Goal: Check status

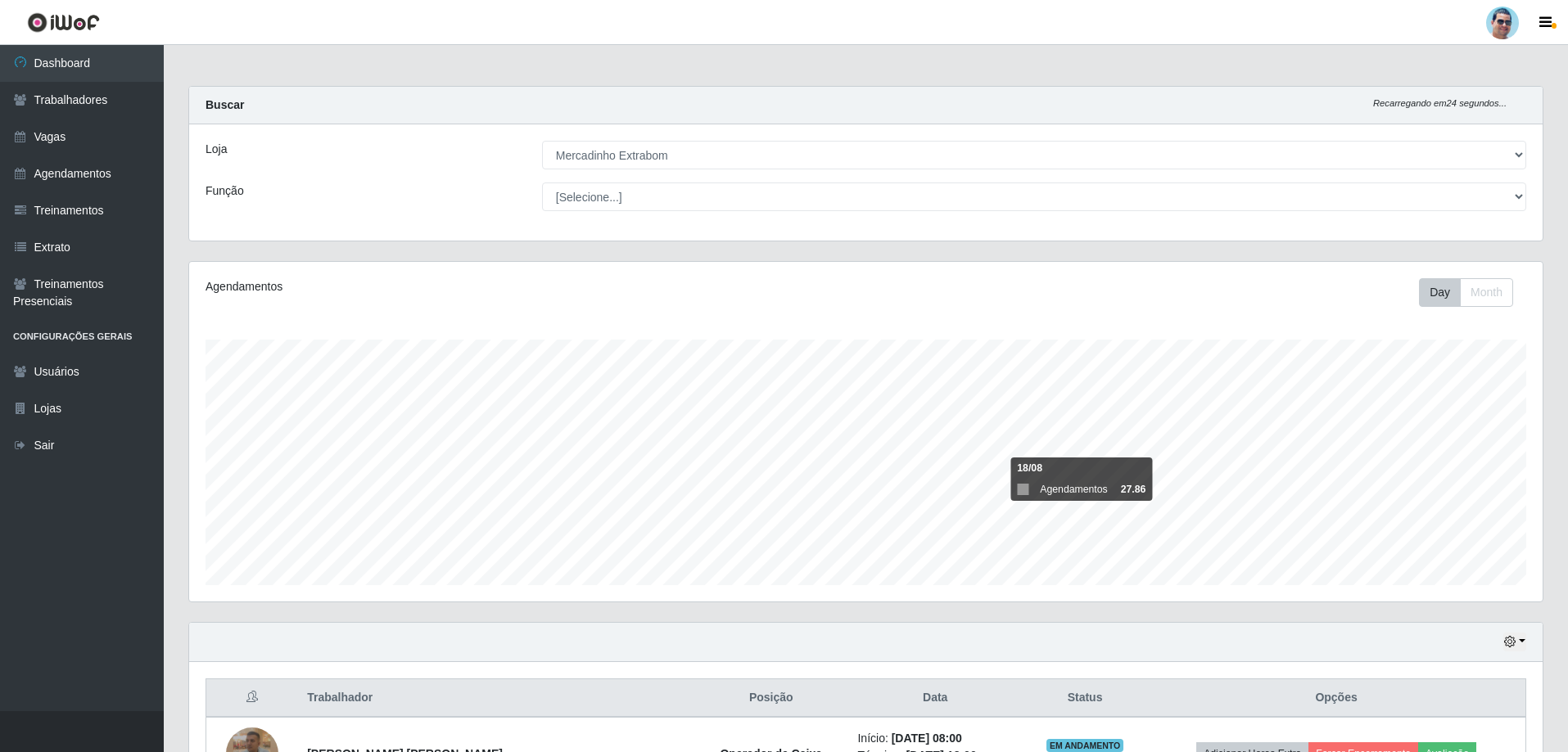
select select "175"
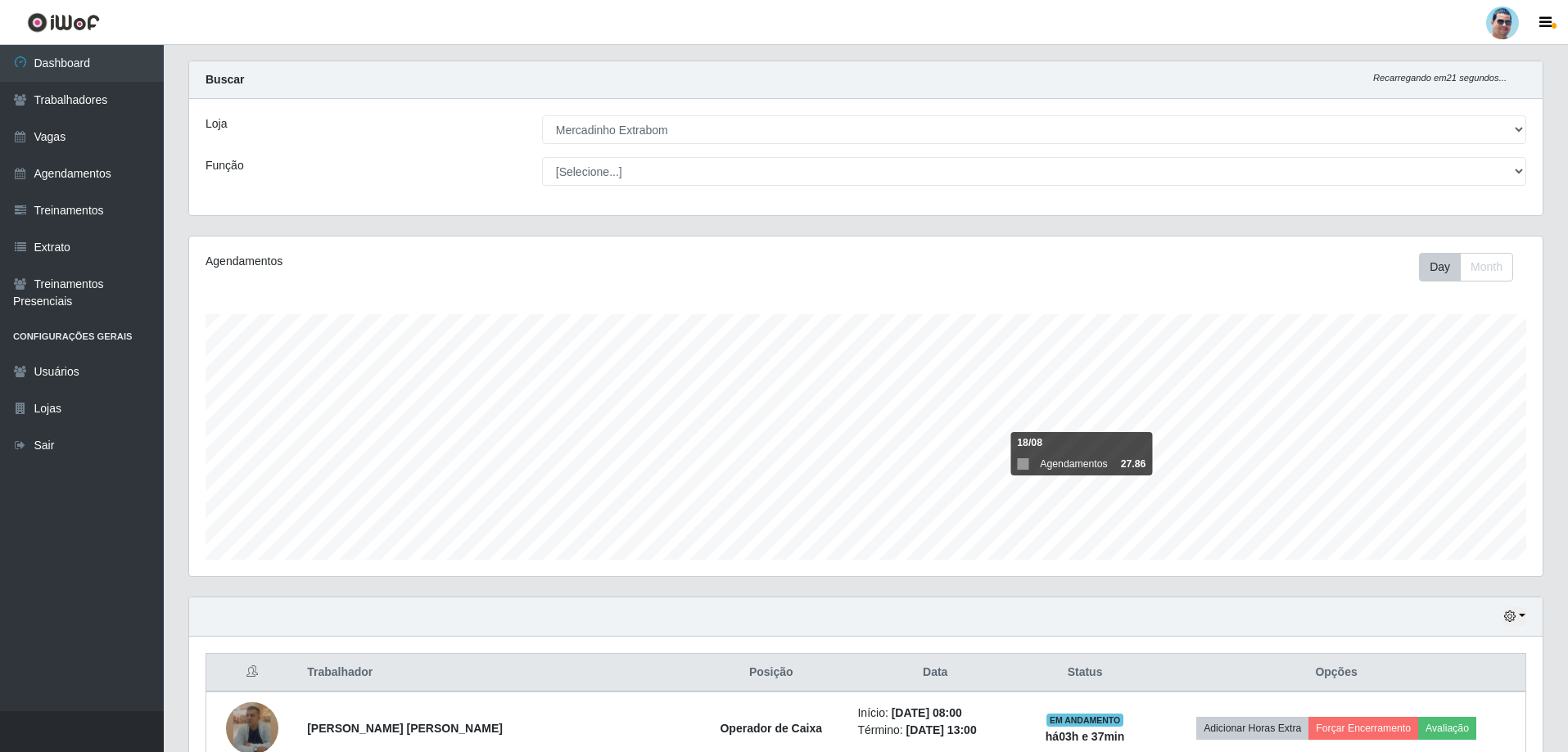
scroll to position [189, 0]
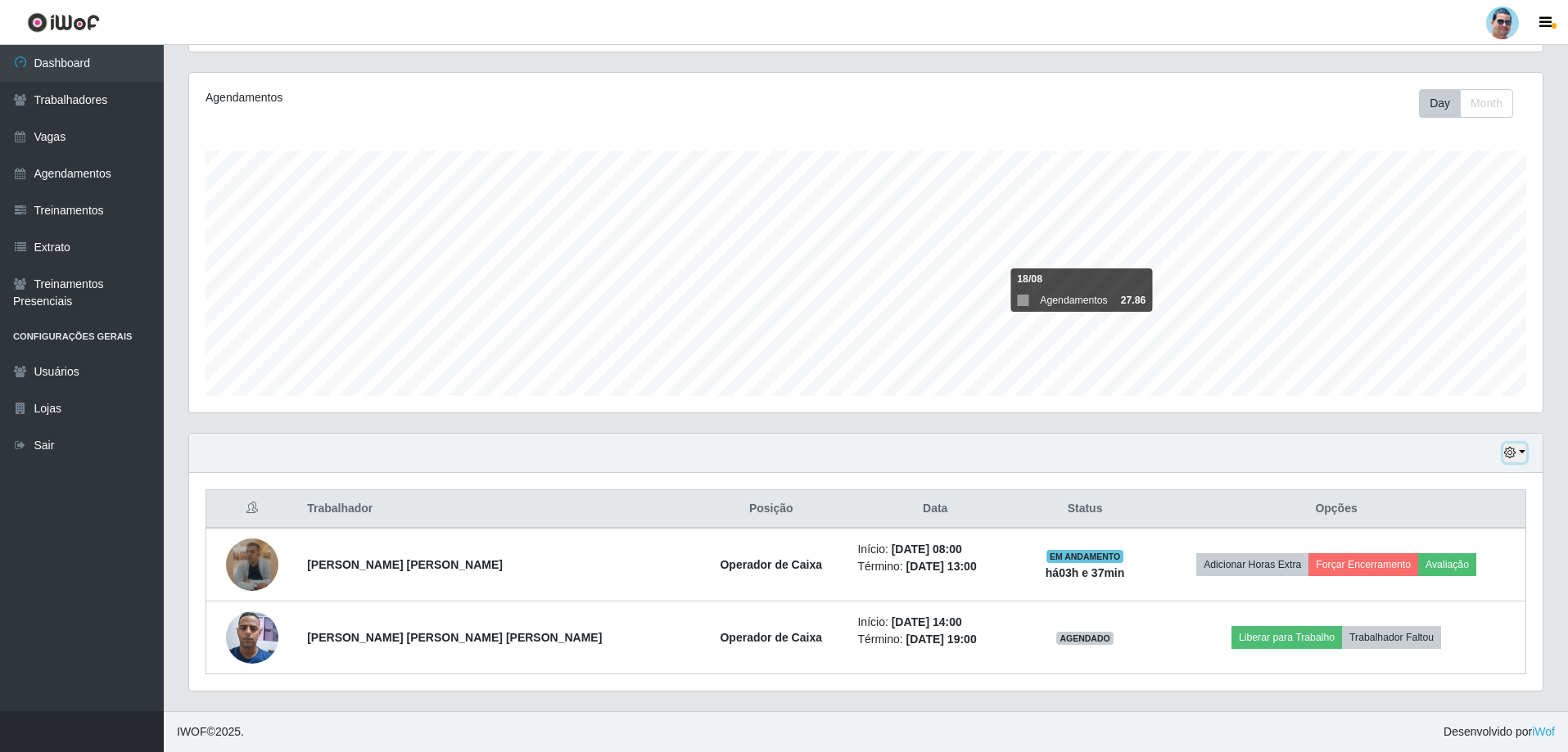
click at [1522, 448] on button "button" at bounding box center [1514, 453] width 23 height 19
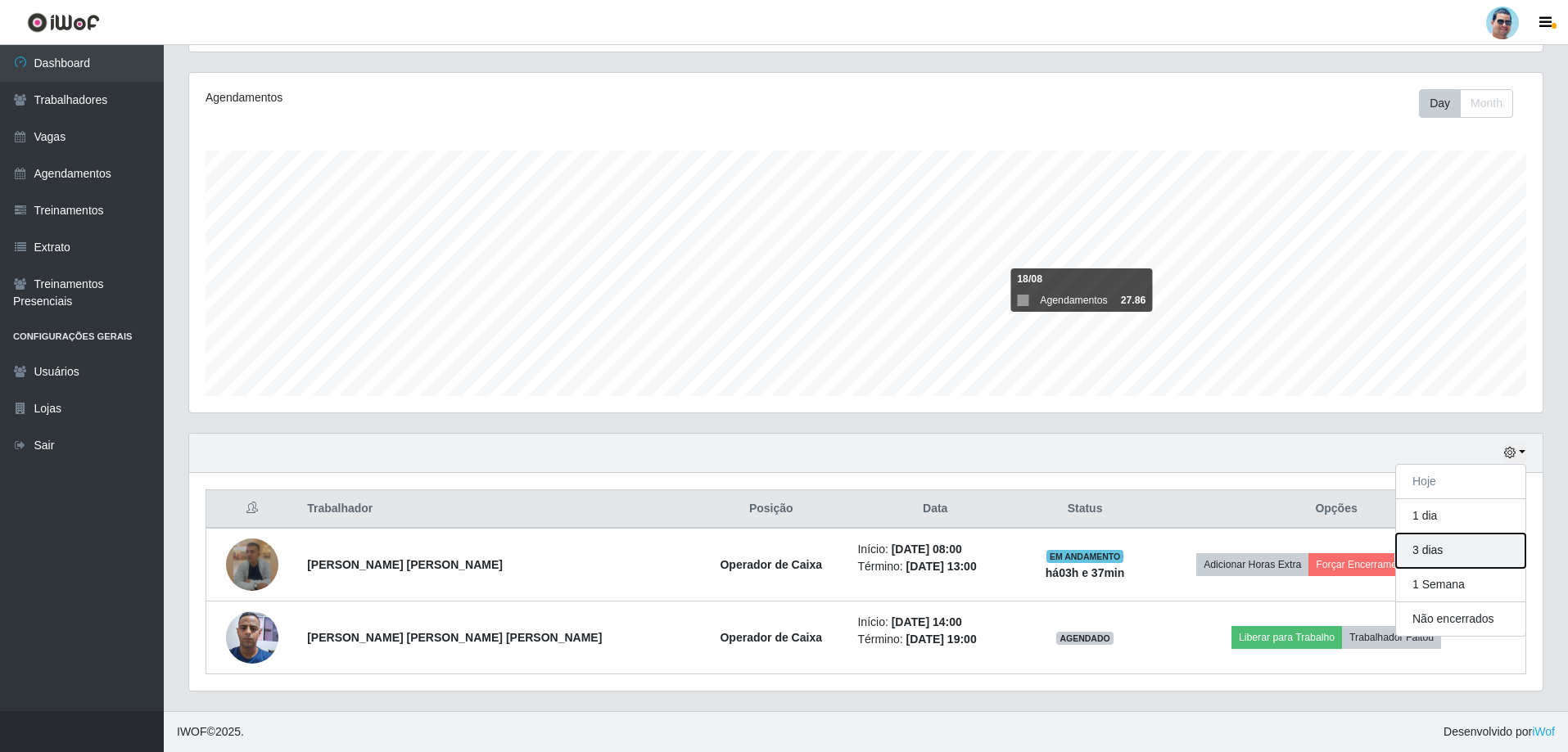
click at [1451, 548] on button "3 dias" at bounding box center [1460, 551] width 130 height 34
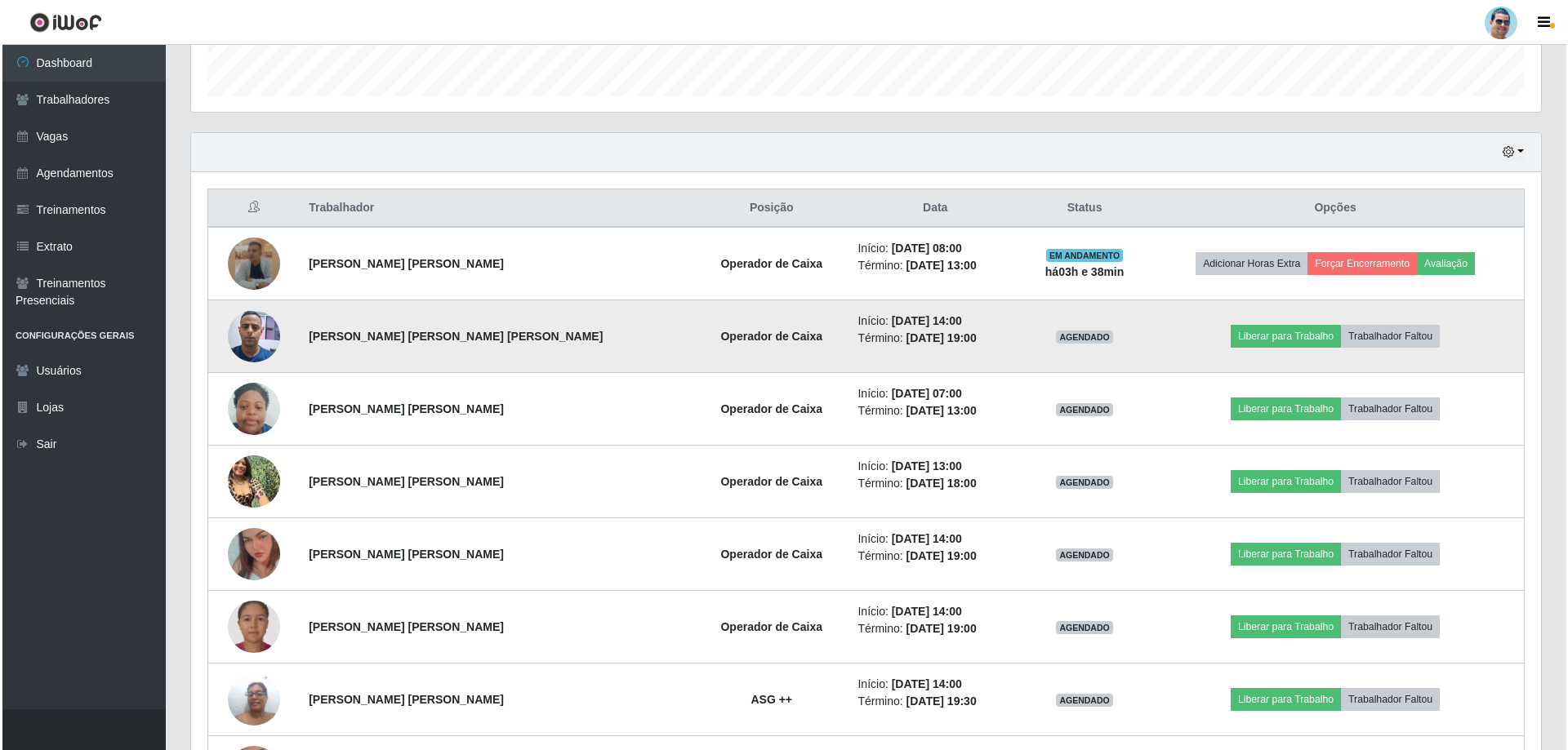
scroll to position [515, 0]
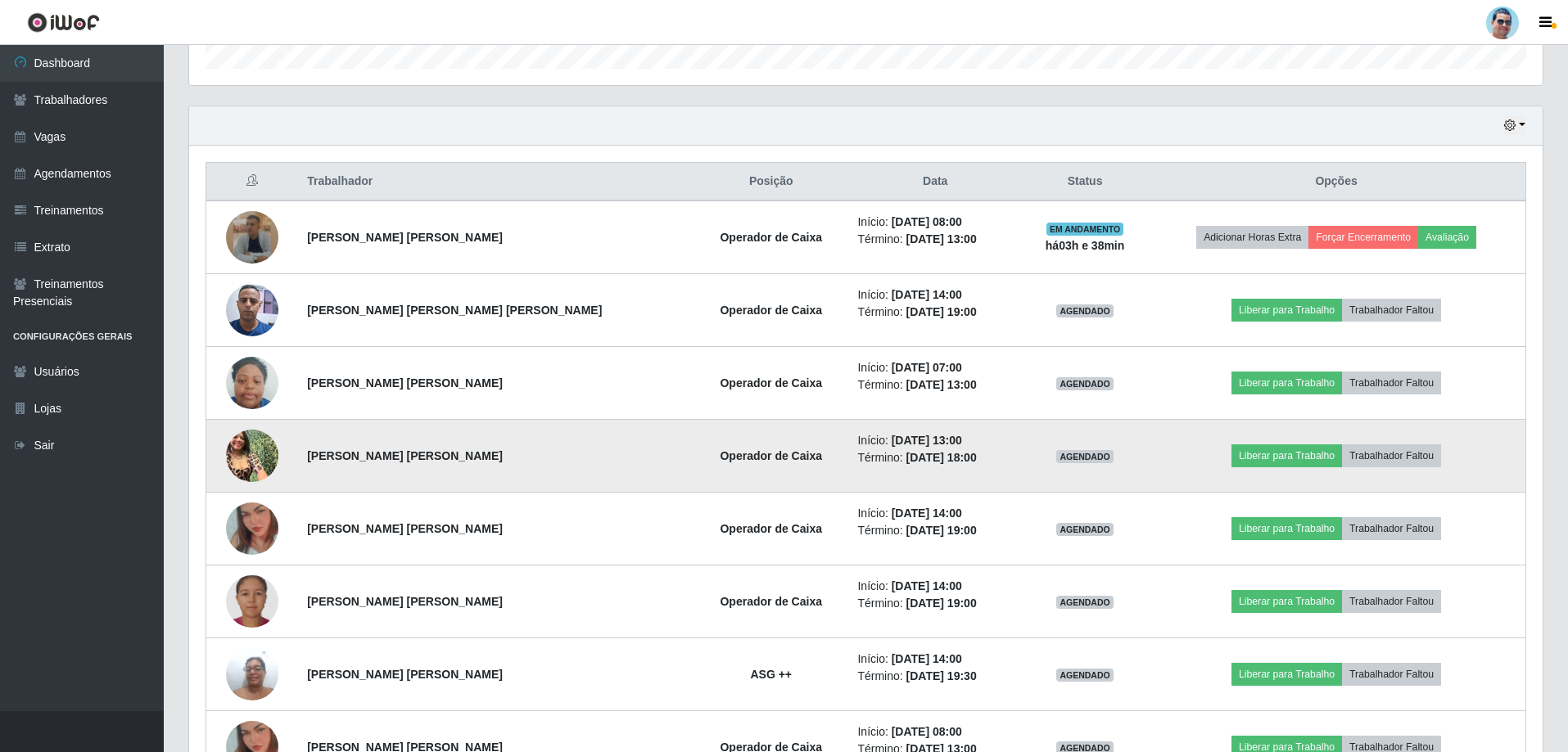
click at [252, 445] on img at bounding box center [252, 455] width 53 height 69
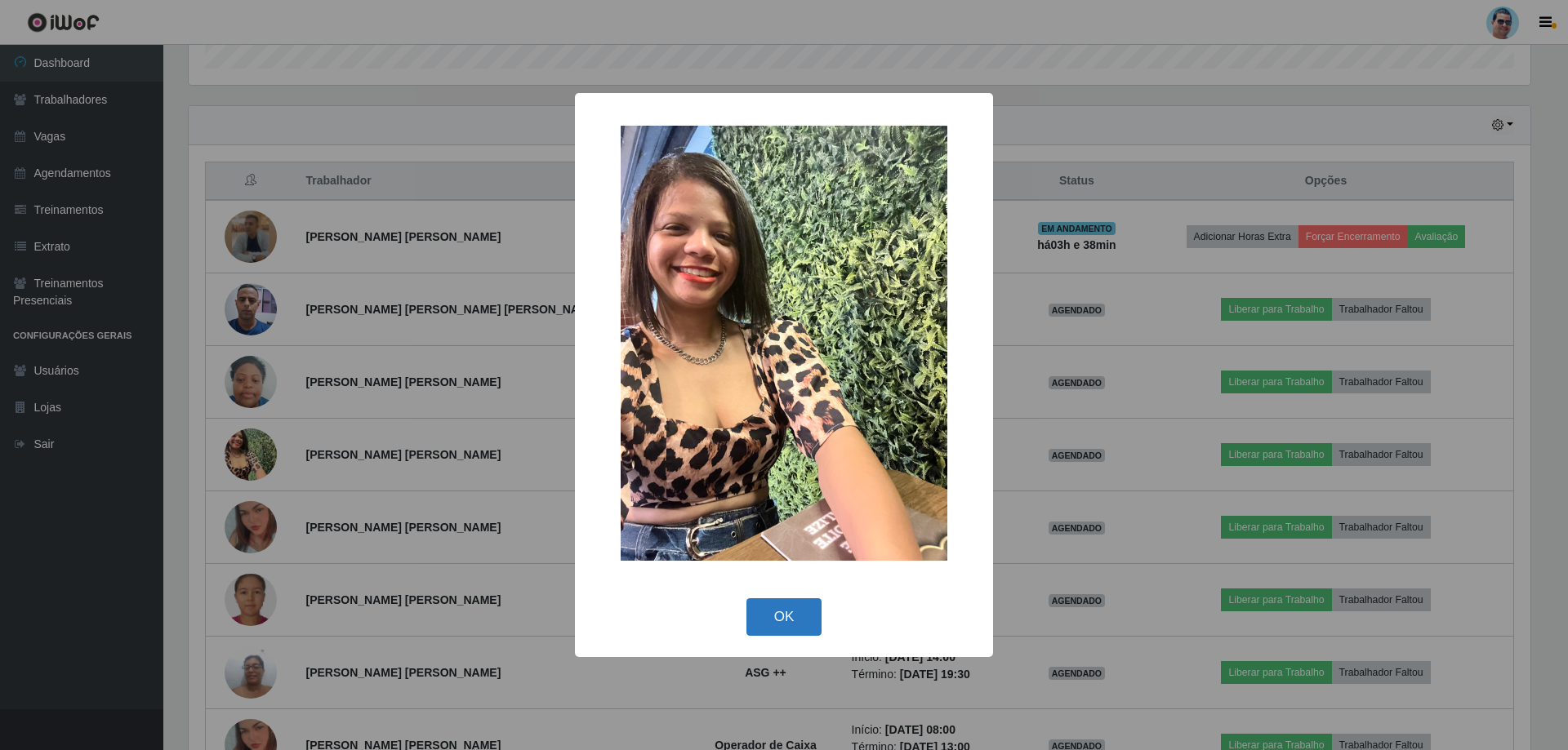
click at [782, 618] on button "OK" at bounding box center [784, 618] width 76 height 38
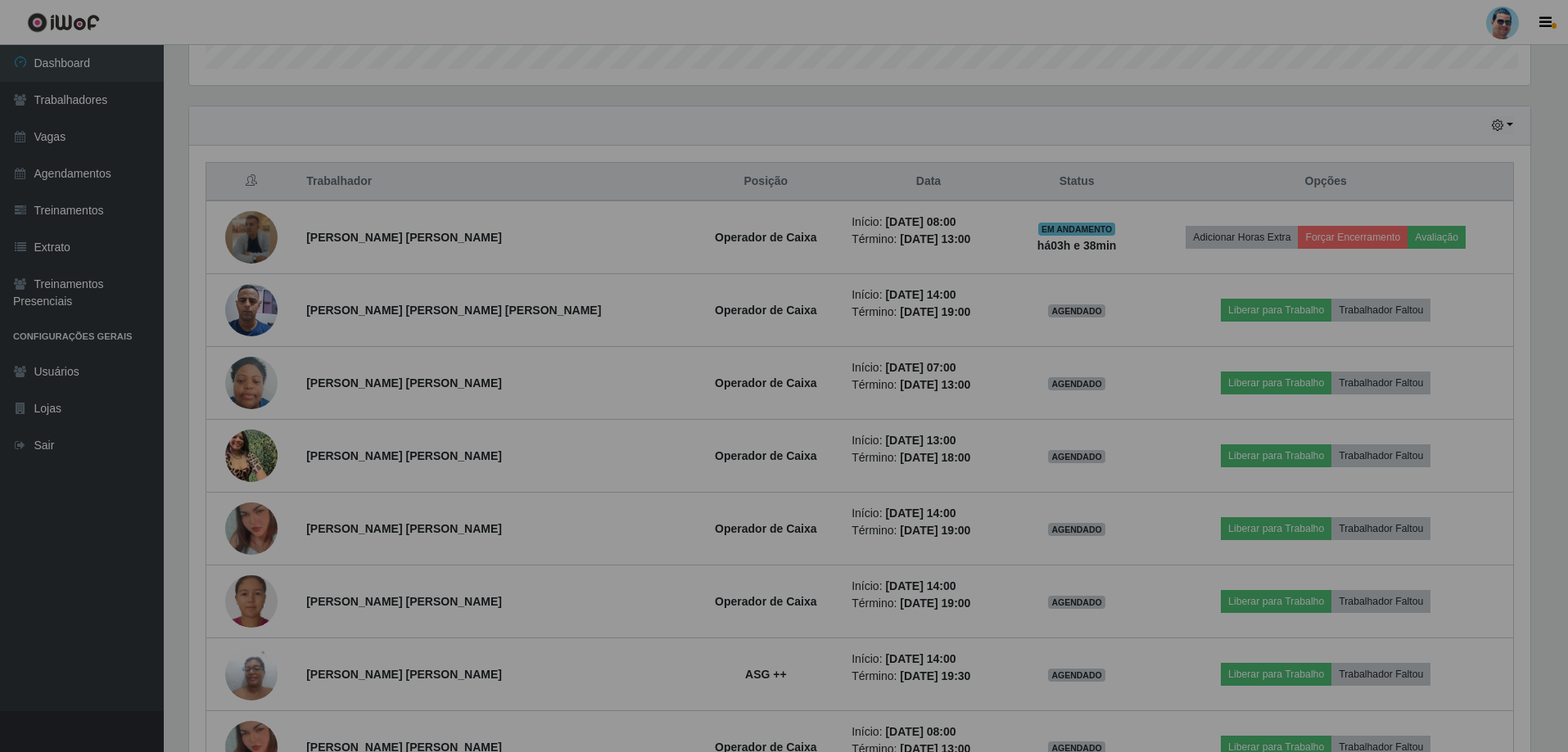
scroll to position [339, 1353]
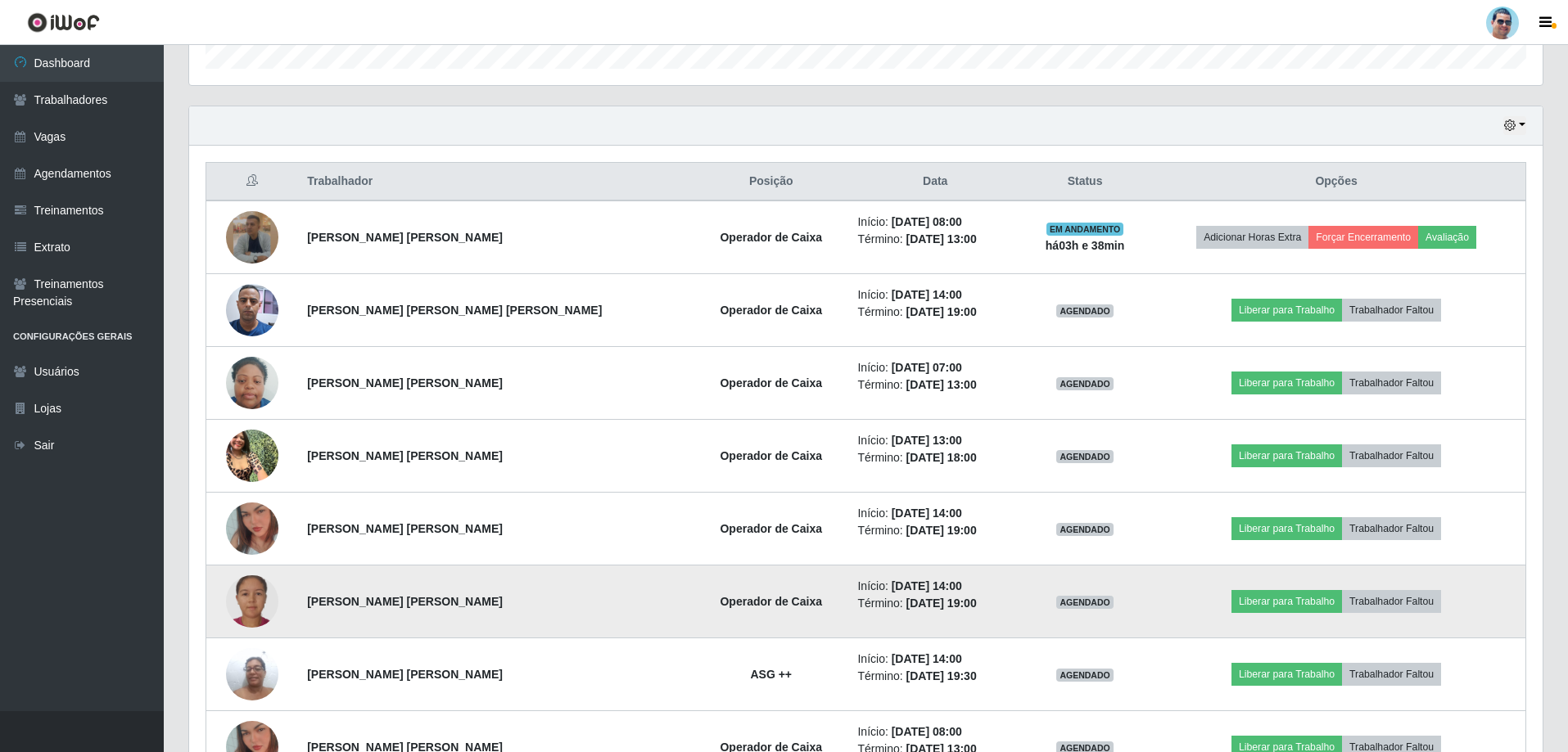
click at [267, 604] on img at bounding box center [252, 602] width 53 height 53
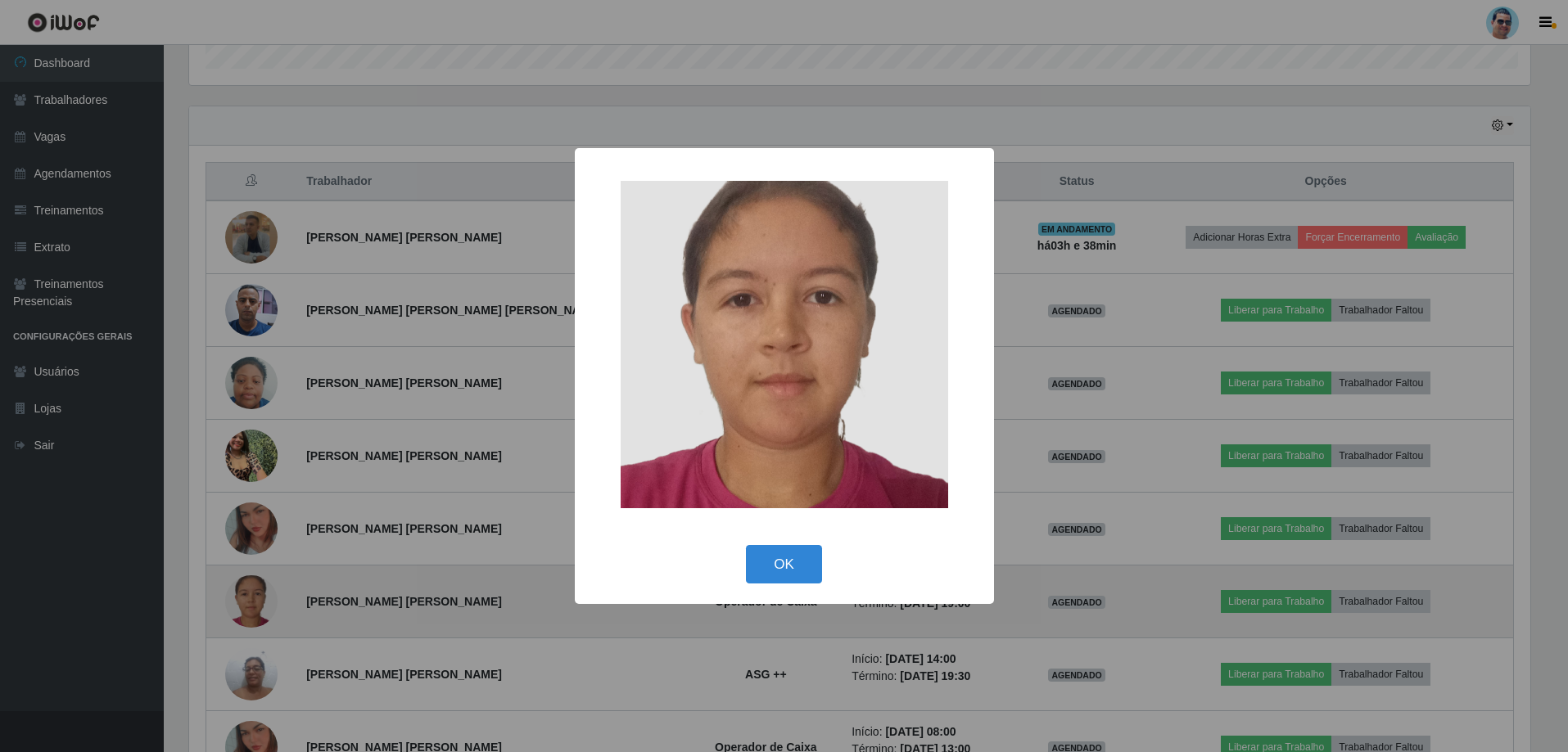
scroll to position [339, 1345]
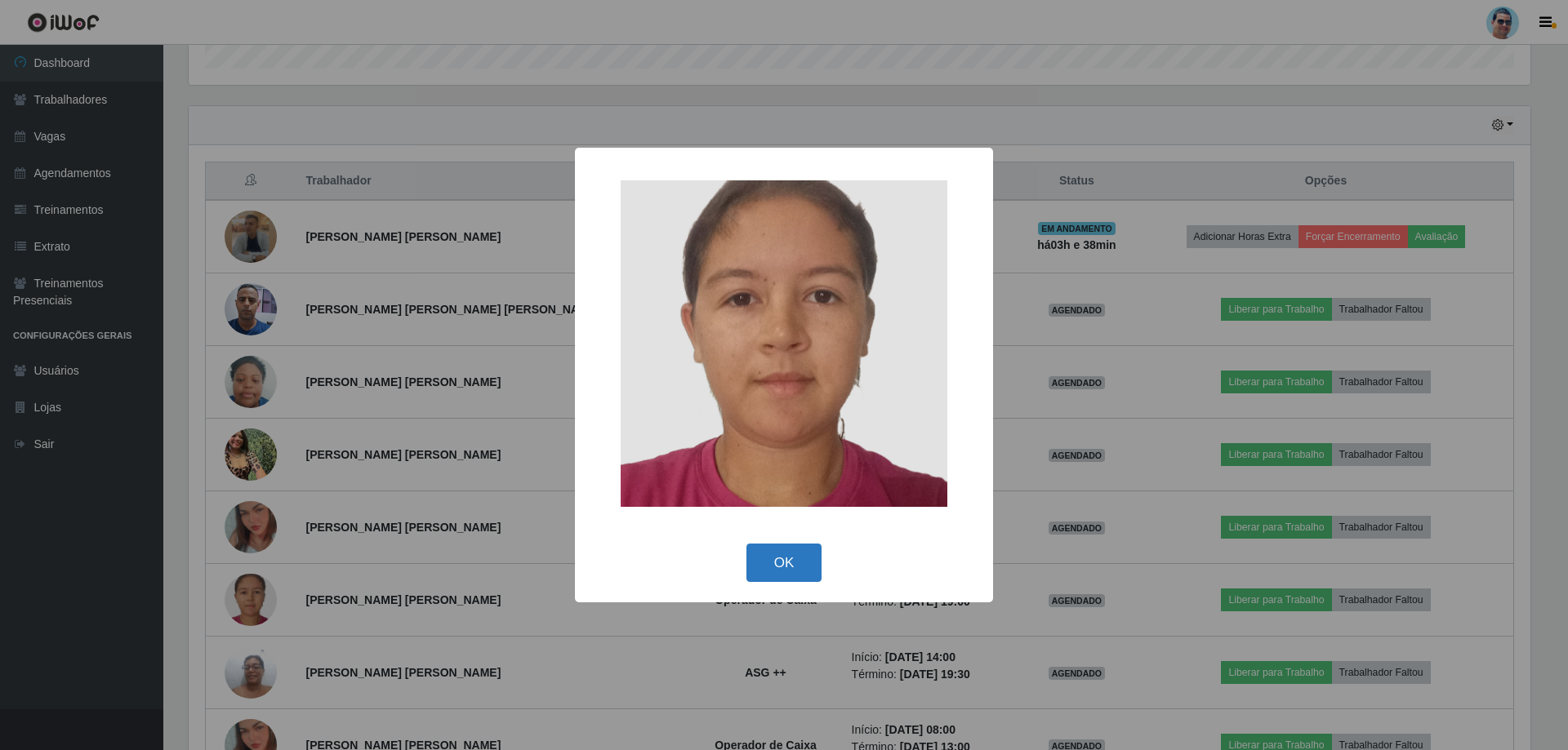
click at [765, 579] on button "OK" at bounding box center [784, 562] width 76 height 38
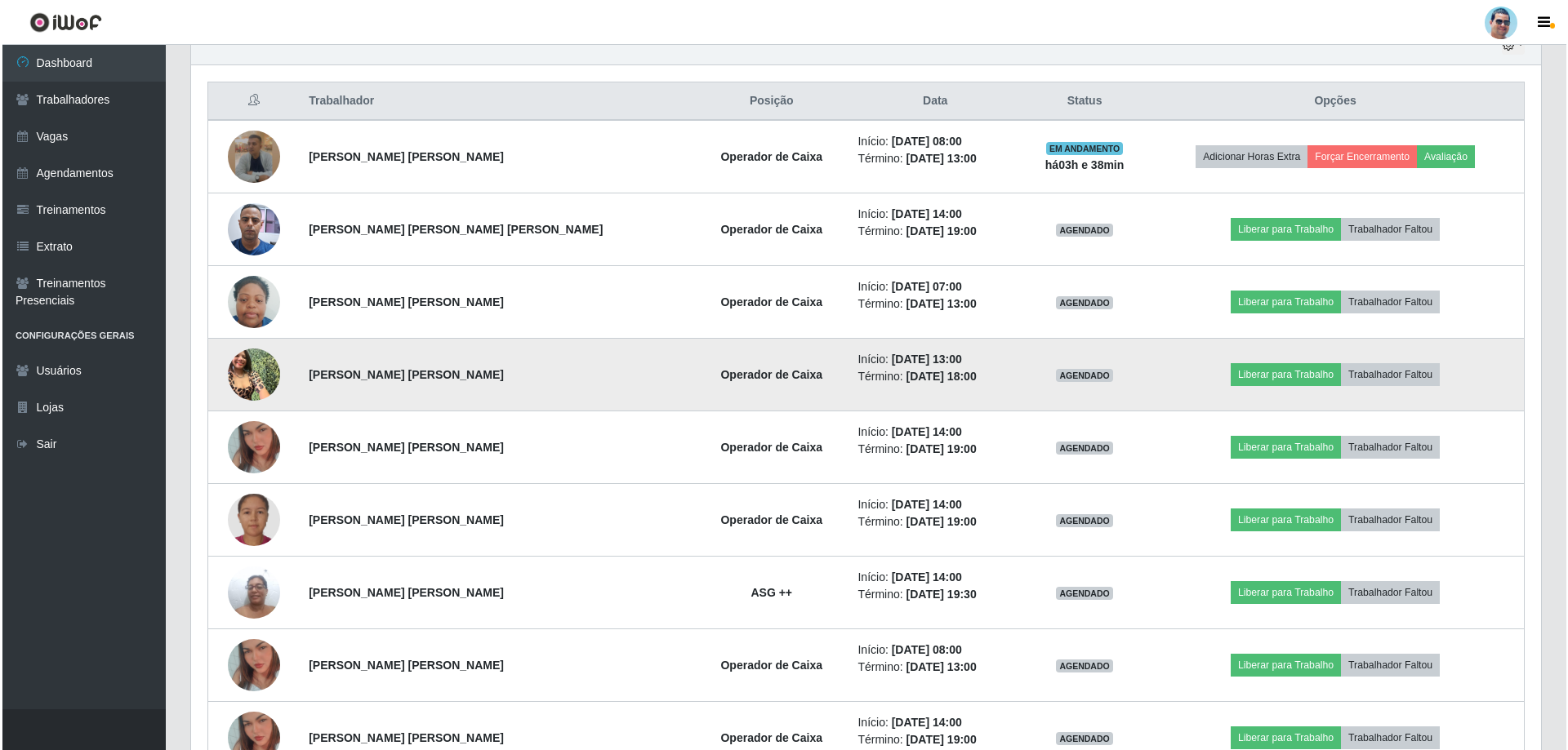
scroll to position [597, 0]
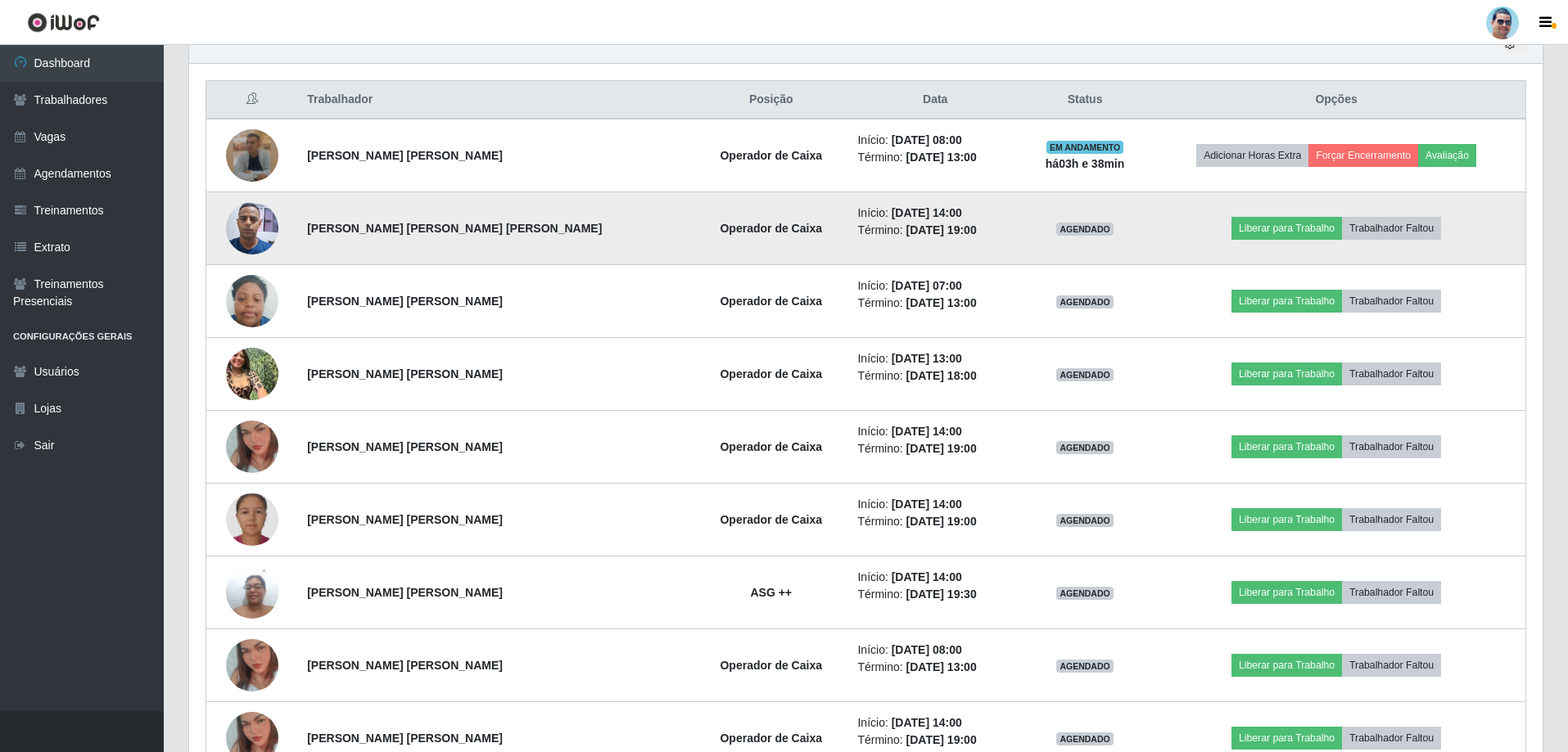
click at [259, 224] on img at bounding box center [252, 227] width 53 height 69
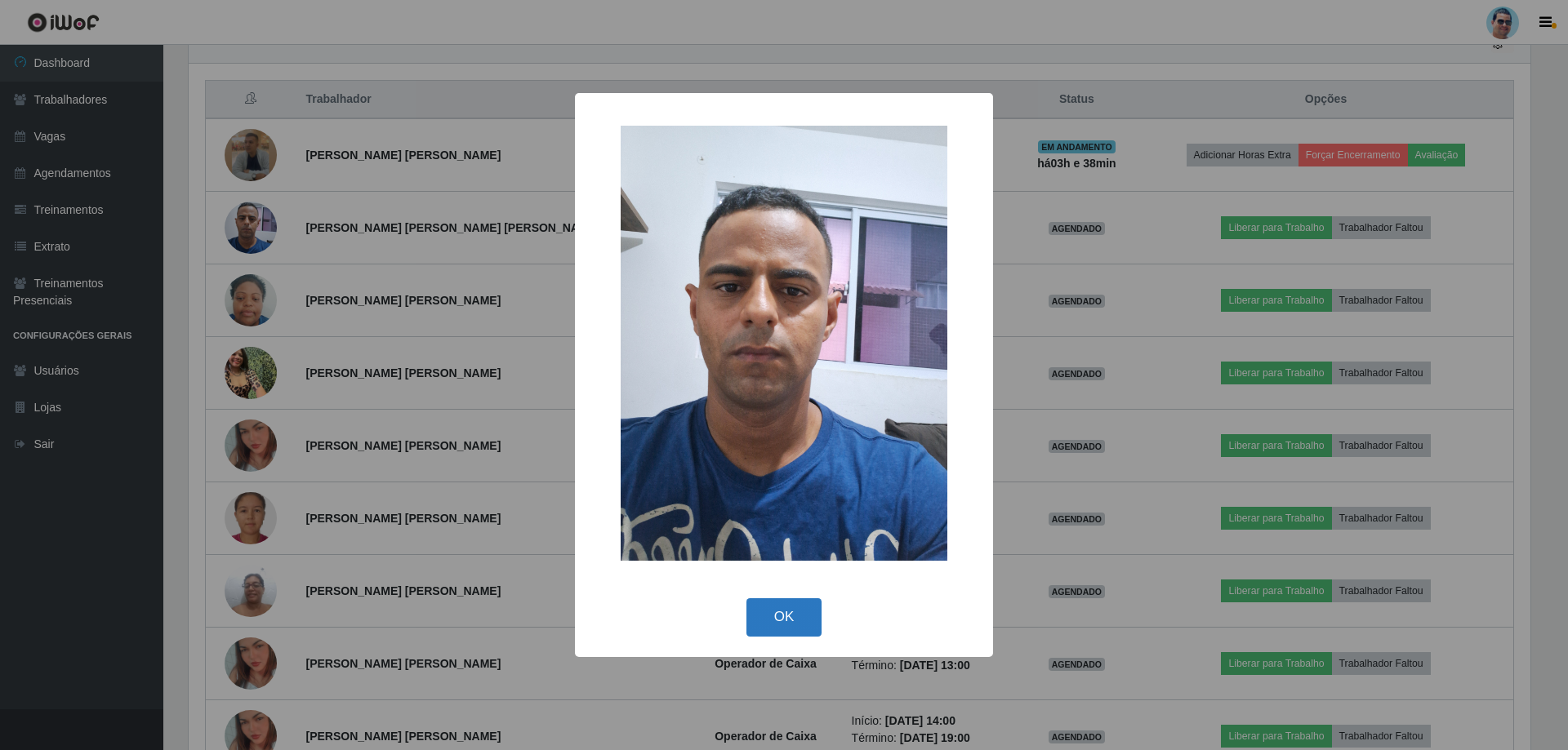
click at [809, 616] on button "OK" at bounding box center [784, 618] width 76 height 38
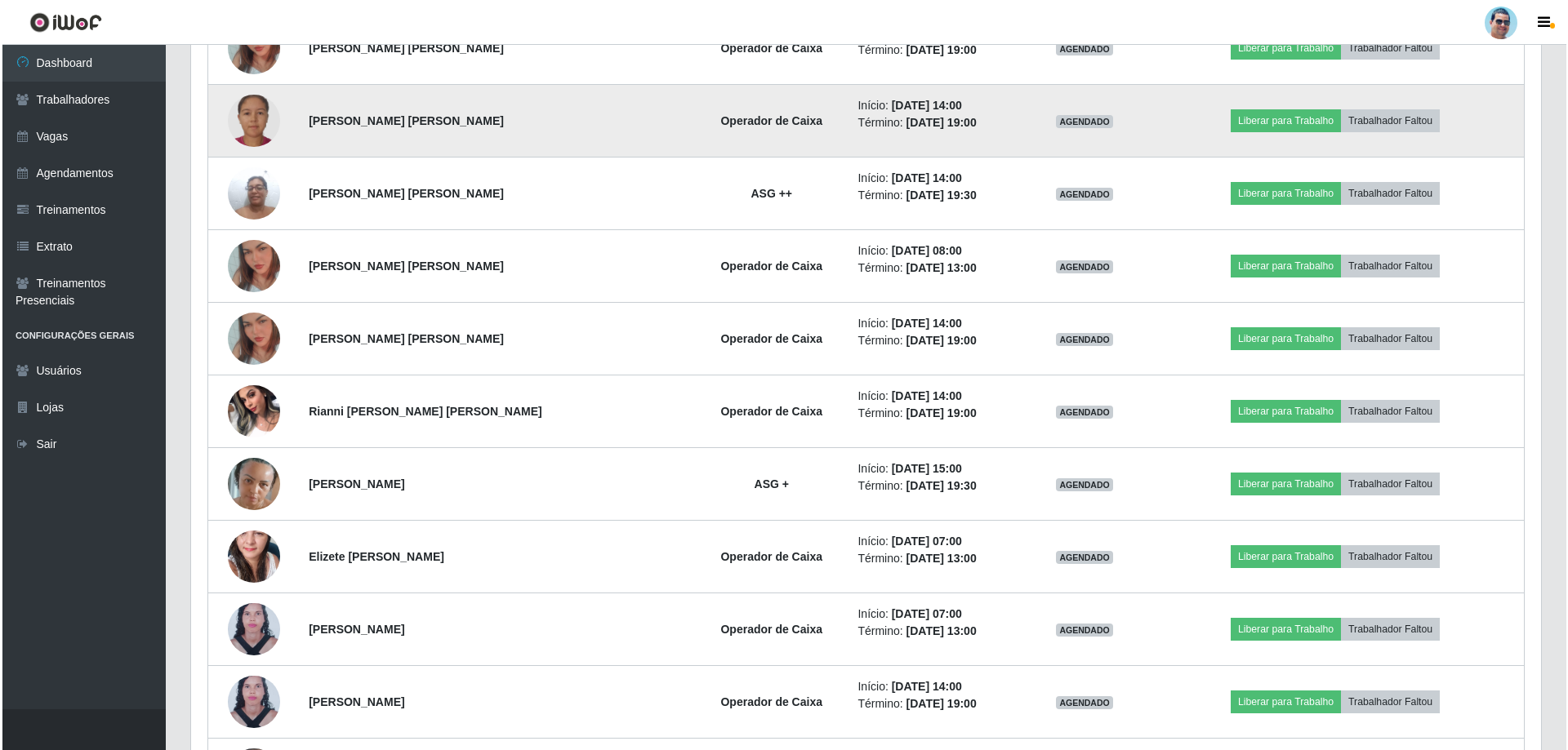
scroll to position [1005, 0]
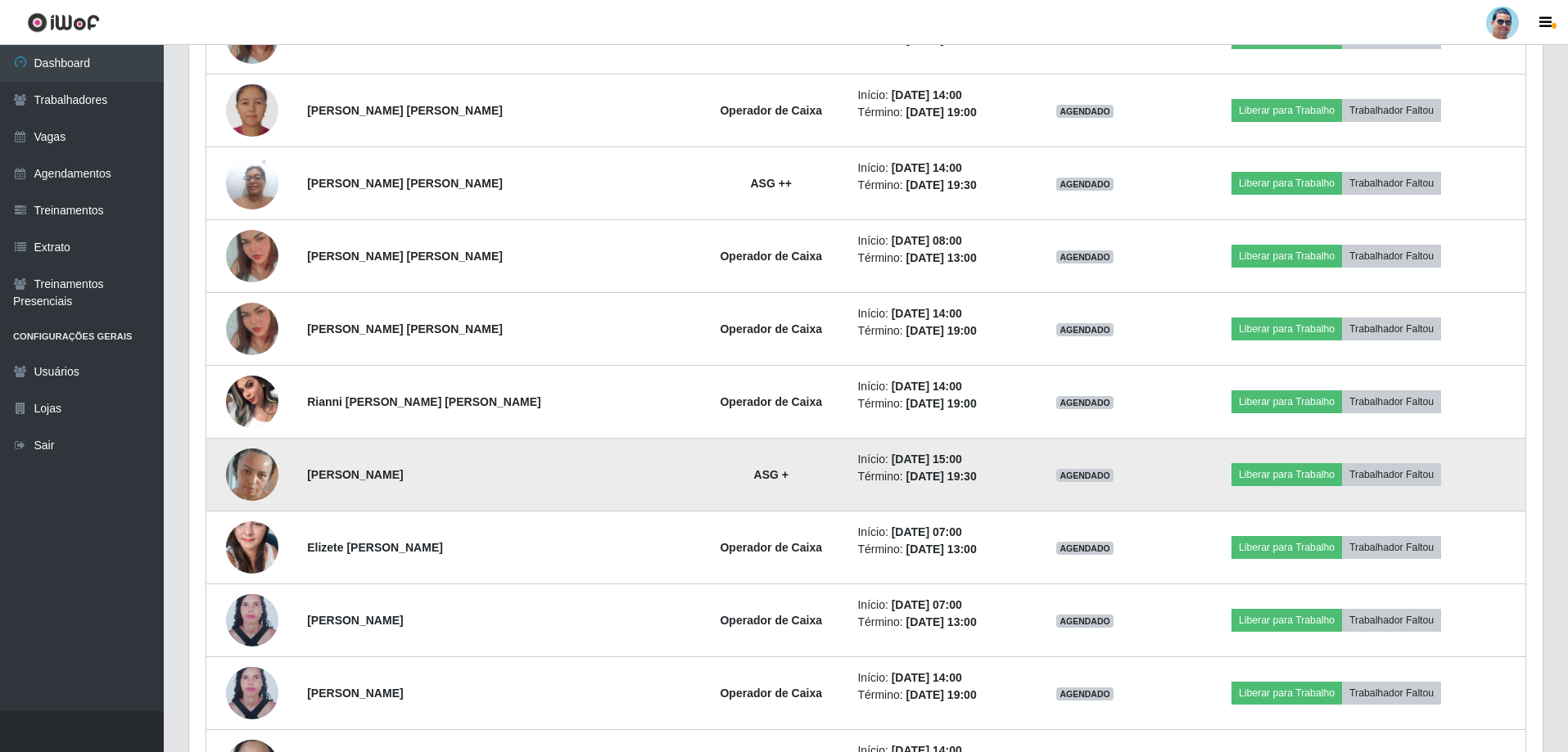
click at [262, 479] on img at bounding box center [252, 474] width 53 height 86
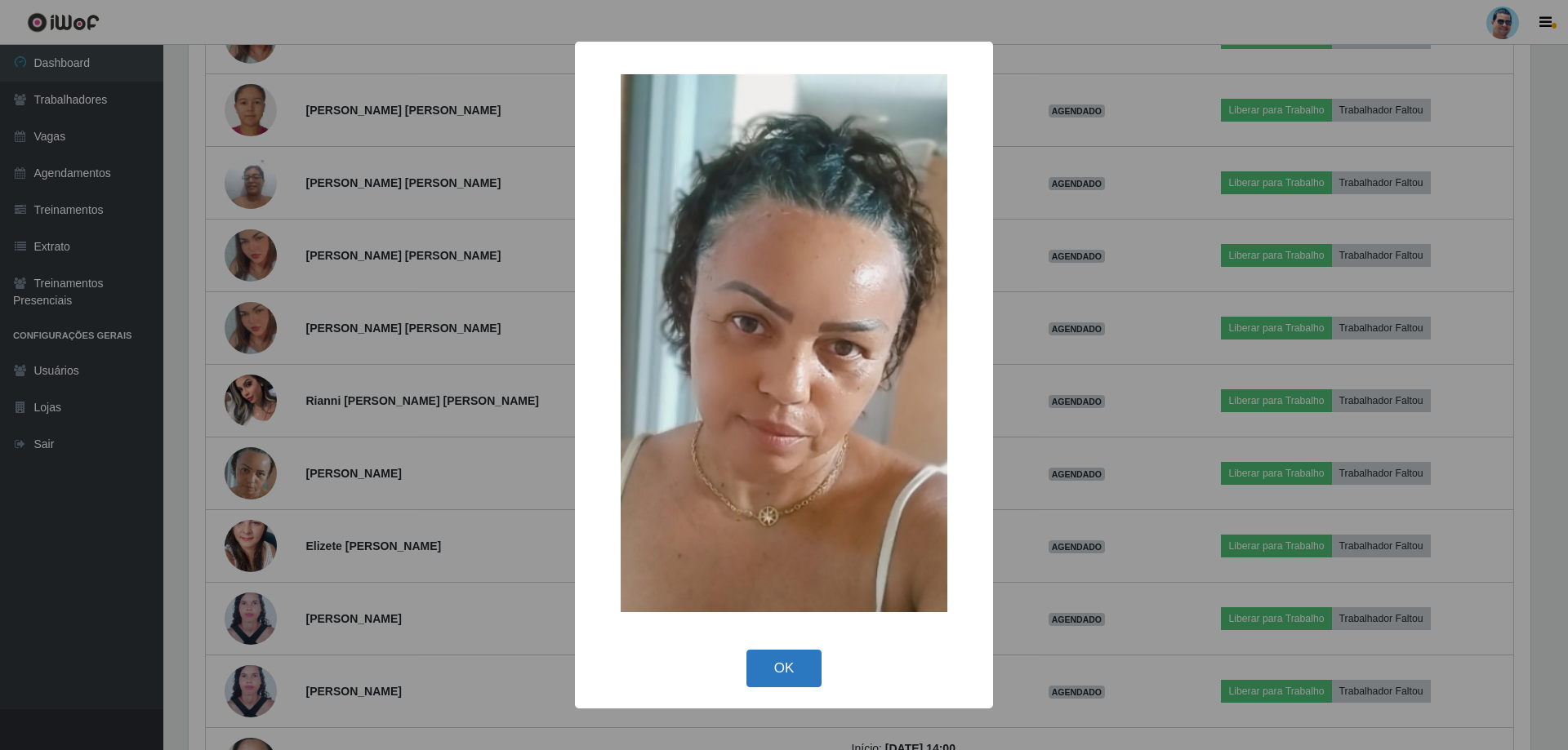
click at [775, 655] on button "OK" at bounding box center [784, 669] width 76 height 38
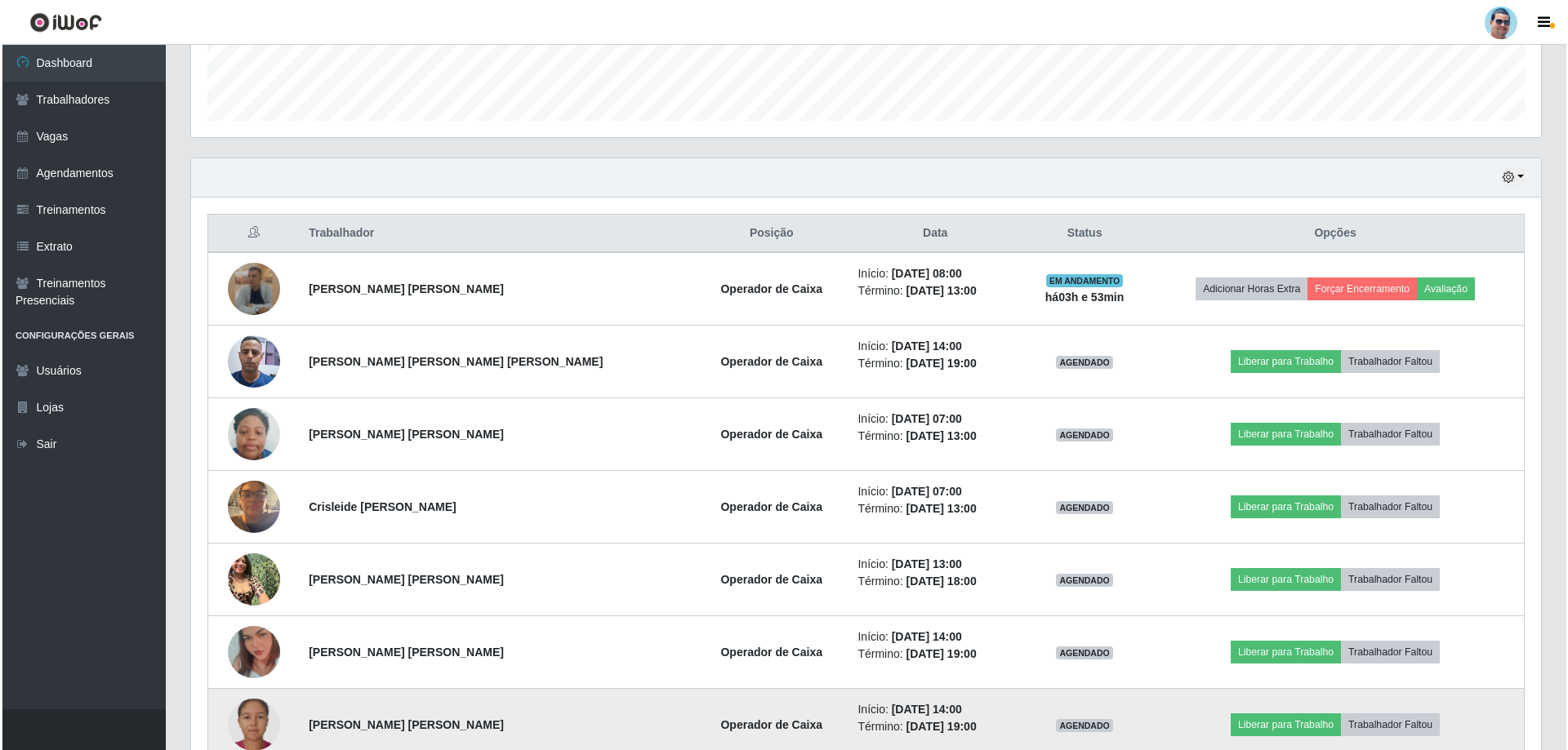
scroll to position [471, 0]
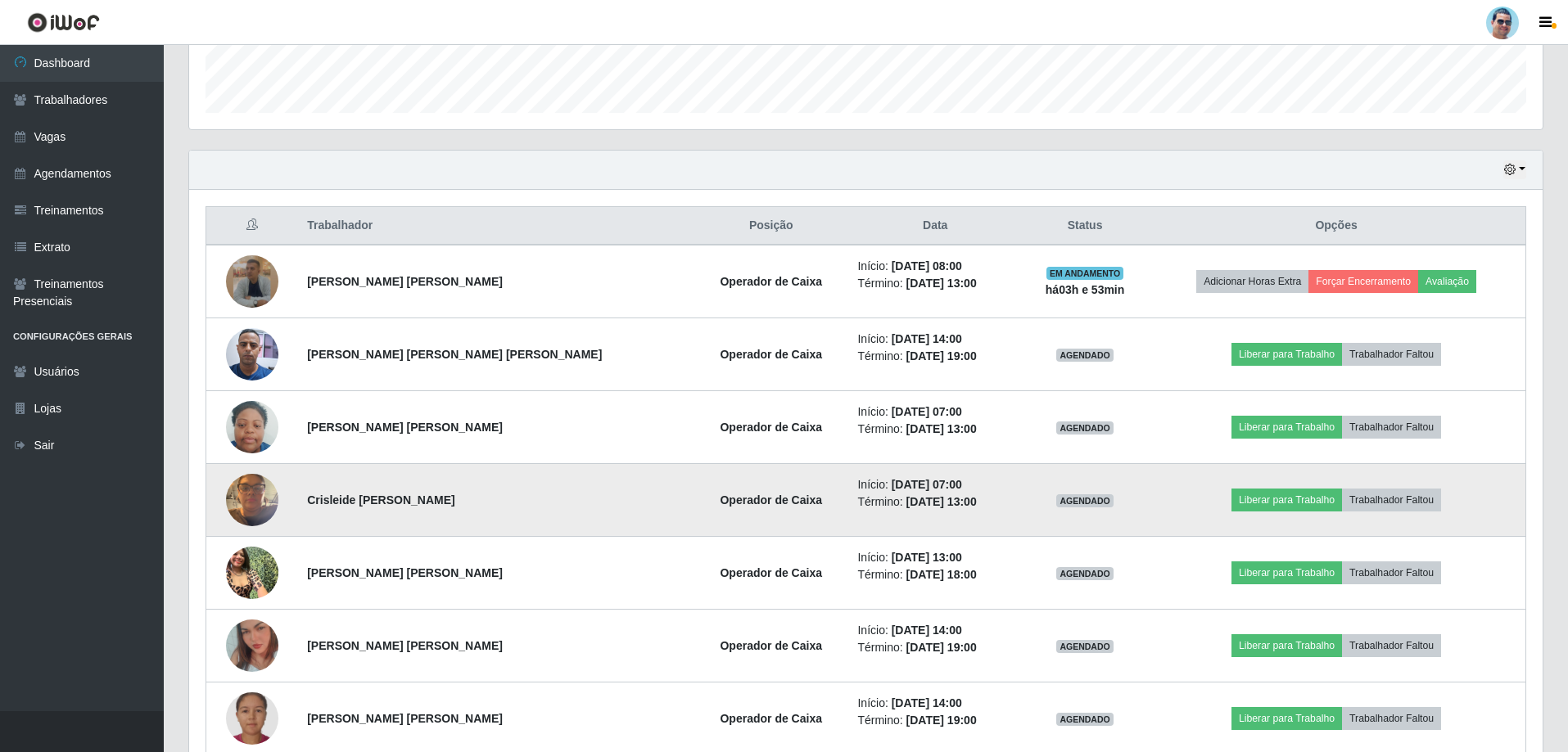
click at [243, 500] on img at bounding box center [252, 499] width 53 height 69
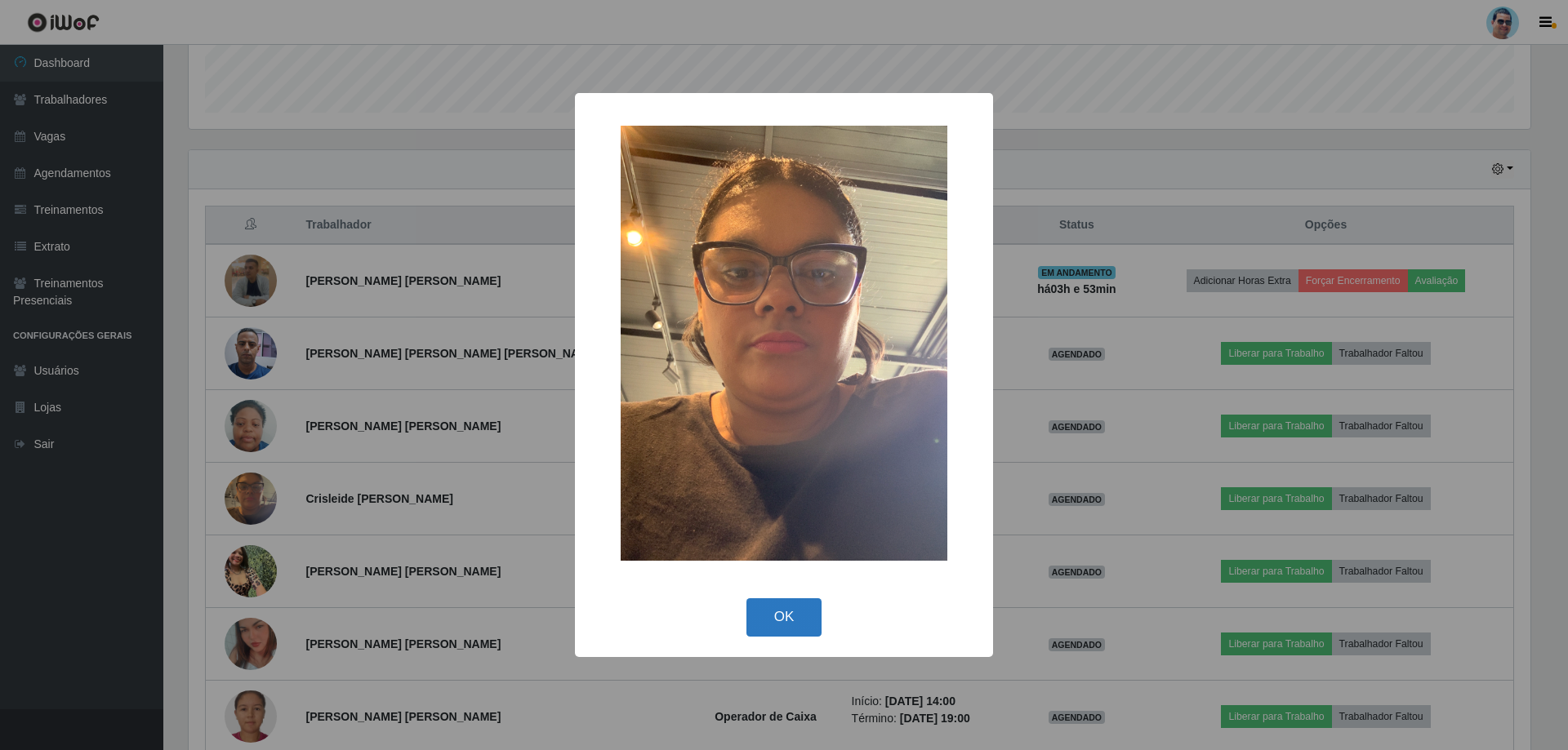
click at [779, 624] on button "OK" at bounding box center [784, 618] width 76 height 38
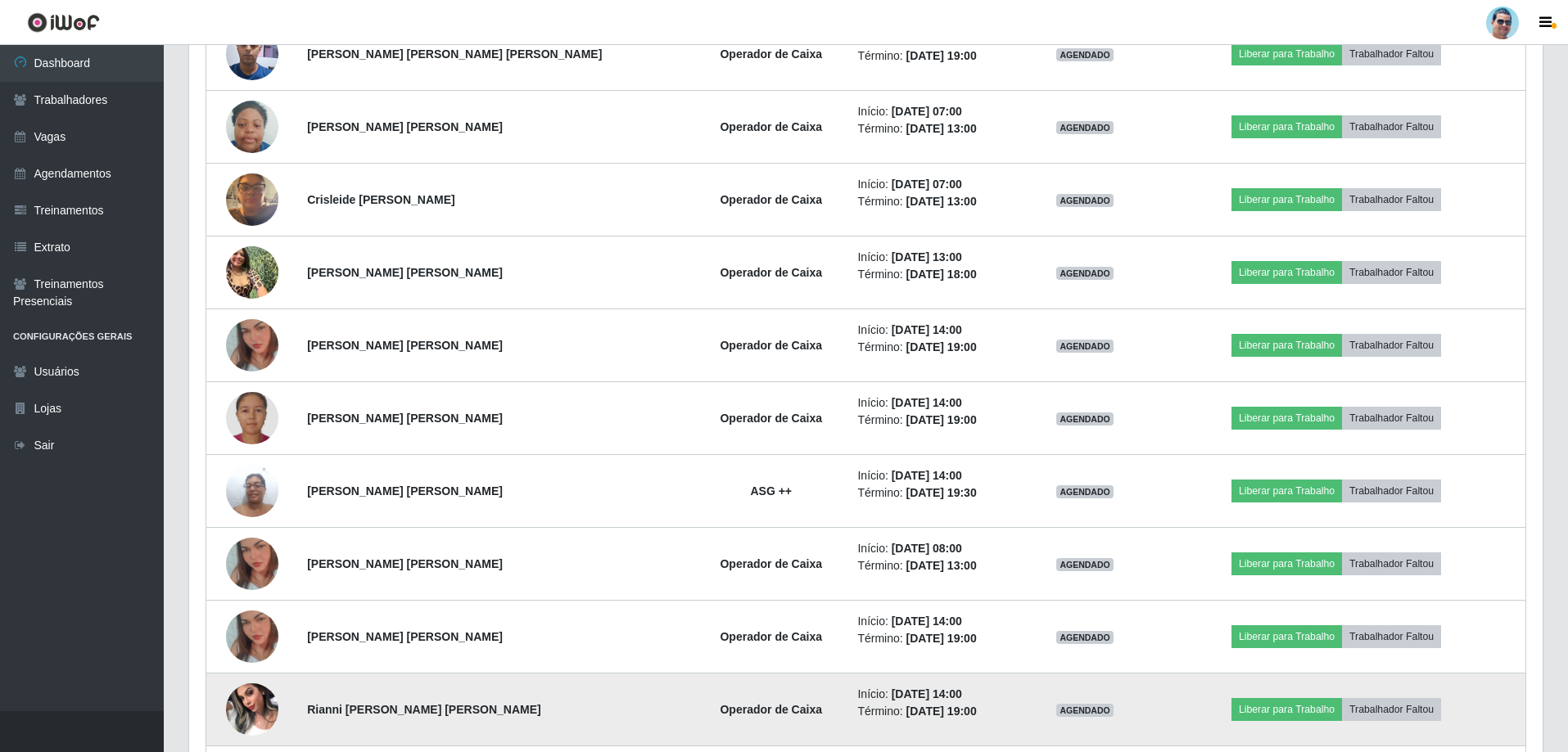
scroll to position [800, 0]
